Goal: Find specific page/section: Find specific page/section

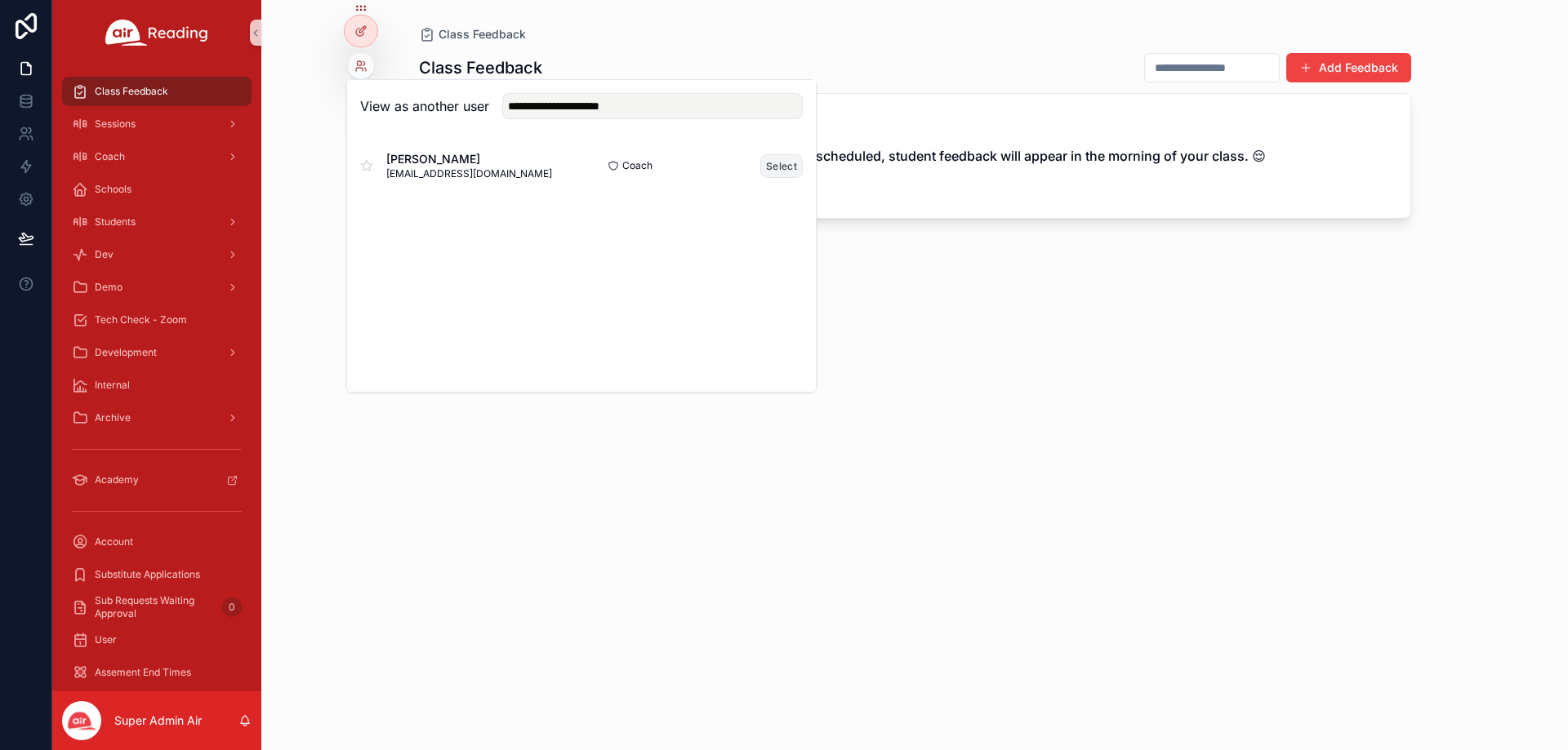
type input "**********"
click at [780, 167] on button "Select" at bounding box center [781, 166] width 43 height 23
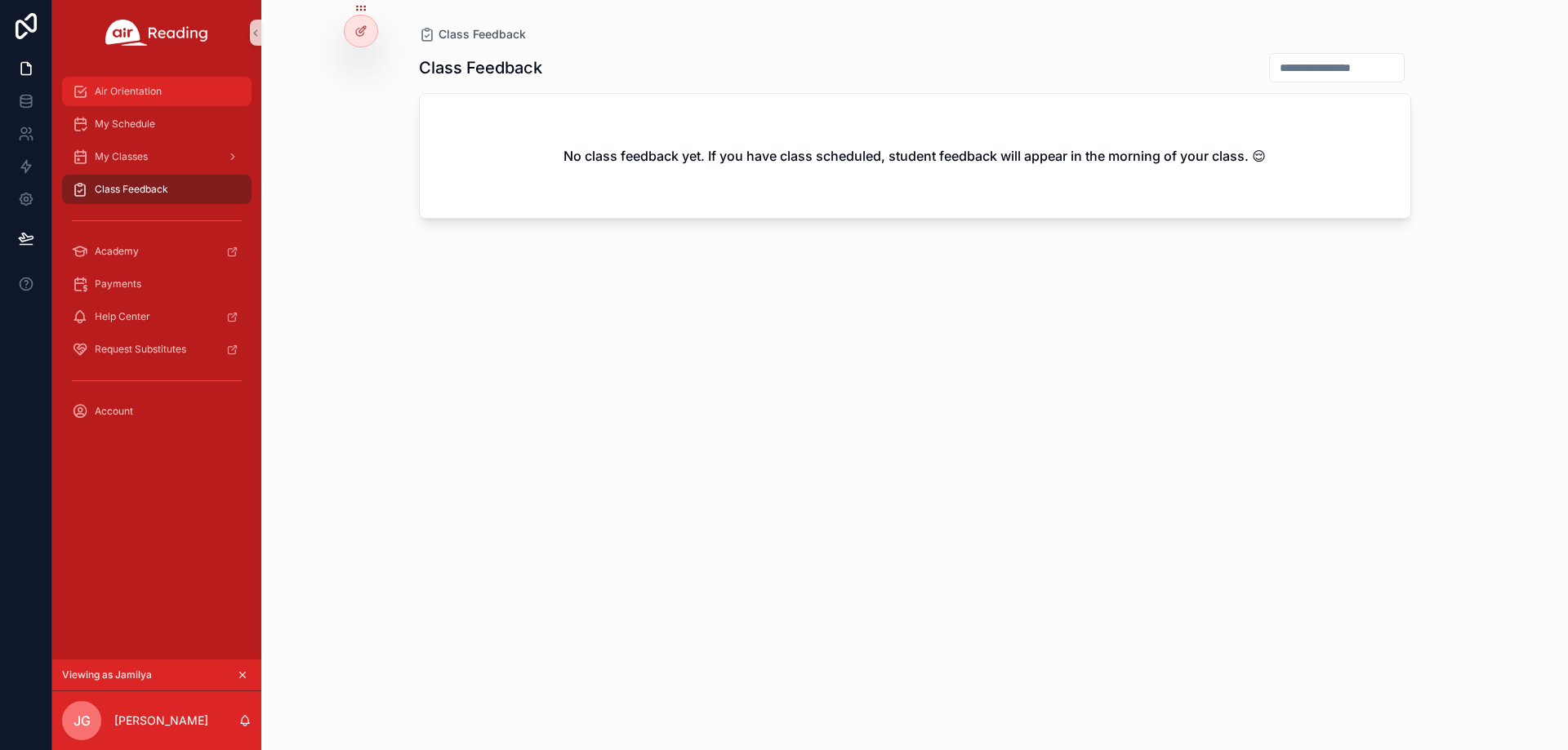
click at [195, 82] on div "Air Orientation" at bounding box center [156, 91] width 170 height 26
